Goal: Task Accomplishment & Management: Use online tool/utility

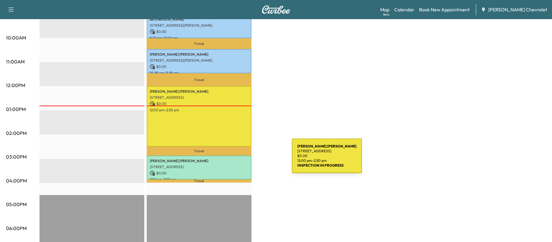
scroll to position [209, 0]
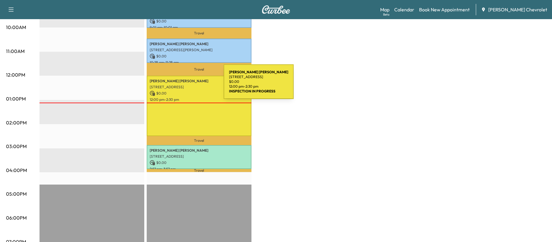
click at [179, 85] on p "[STREET_ADDRESS]" at bounding box center [199, 87] width 99 height 5
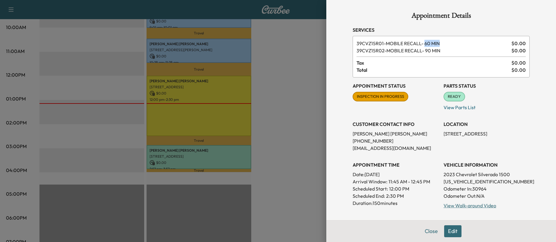
drag, startPoint x: 440, startPoint y: 43, endPoint x: 433, endPoint y: 46, distance: 8.2
click at [423, 43] on span "39CVZ15R01 - MOBILE RECALL- 60 MIN" at bounding box center [433, 43] width 153 height 7
drag, startPoint x: 442, startPoint y: 51, endPoint x: 419, endPoint y: 52, distance: 23.1
click at [419, 52] on span "39CVZ15R02 - MOBILE RECALL- 90 MIN" at bounding box center [433, 50] width 153 height 7
click at [304, 67] on div at bounding box center [278, 121] width 556 height 242
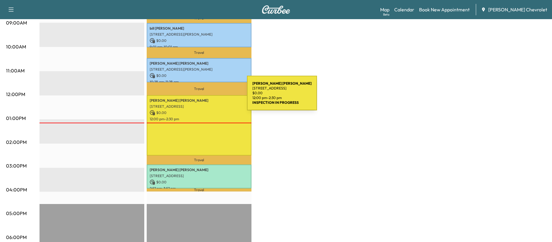
scroll to position [180, 0]
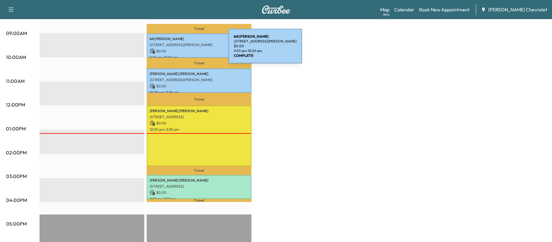
click at [183, 49] on p "$ 0.00" at bounding box center [199, 50] width 99 height 5
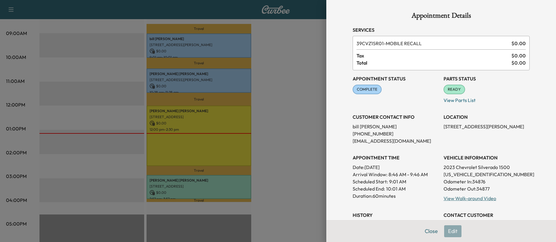
click at [185, 72] on div at bounding box center [278, 121] width 556 height 242
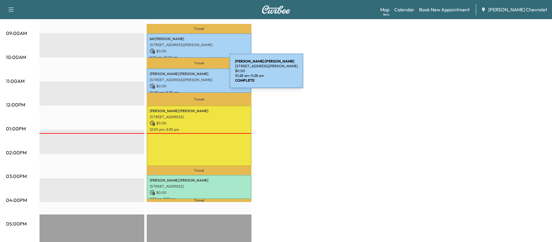
click at [185, 75] on p "[PERSON_NAME]" at bounding box center [199, 74] width 99 height 5
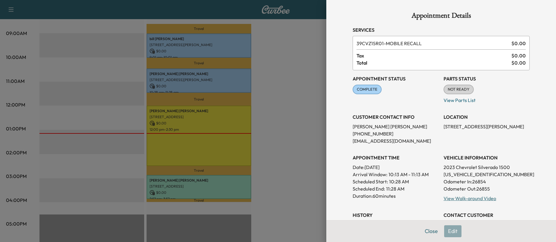
click at [283, 76] on div at bounding box center [278, 121] width 556 height 242
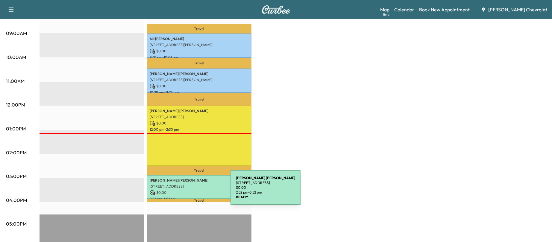
click at [186, 191] on p "$ 0.00" at bounding box center [199, 192] width 99 height 5
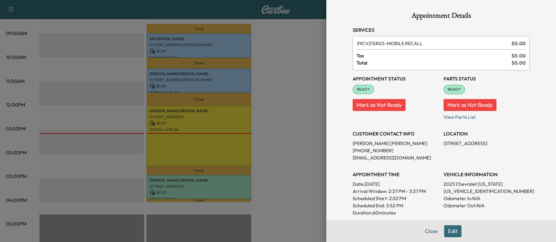
click at [171, 133] on div at bounding box center [278, 121] width 556 height 242
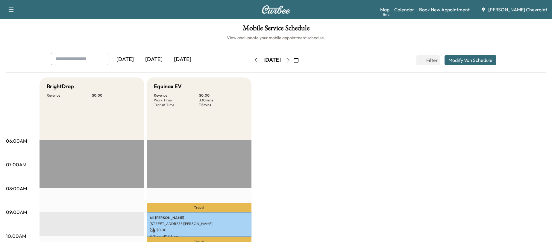
scroll to position [0, 0]
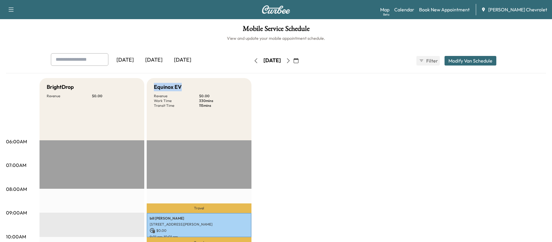
drag, startPoint x: 192, startPoint y: 86, endPoint x: 151, endPoint y: 85, distance: 41.9
click at [151, 85] on div "Equinox EV Revenue $ 0.00 Work Time 330 mins Transit Time 115 mins" at bounding box center [199, 109] width 105 height 62
click at [213, 104] on p "115 mins" at bounding box center [221, 105] width 45 height 5
